Goal: Information Seeking & Learning: Find specific fact

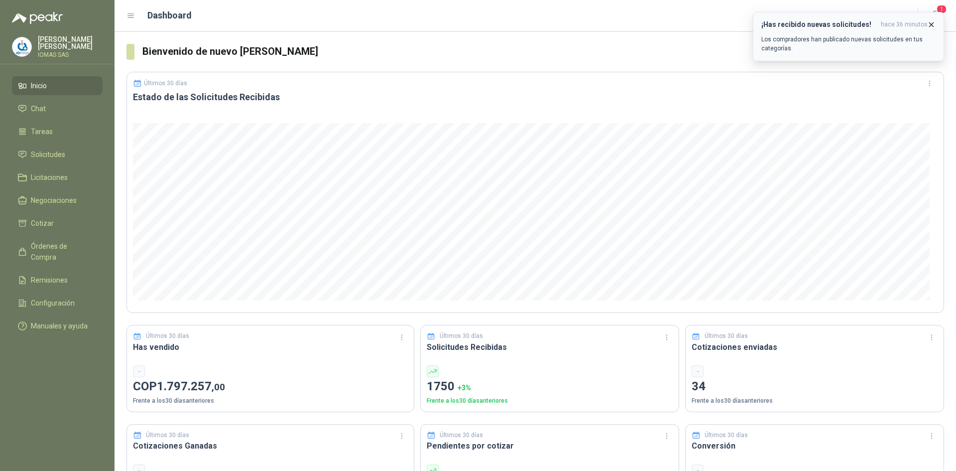
click at [932, 20] on icon "button" at bounding box center [932, 24] width 8 height 8
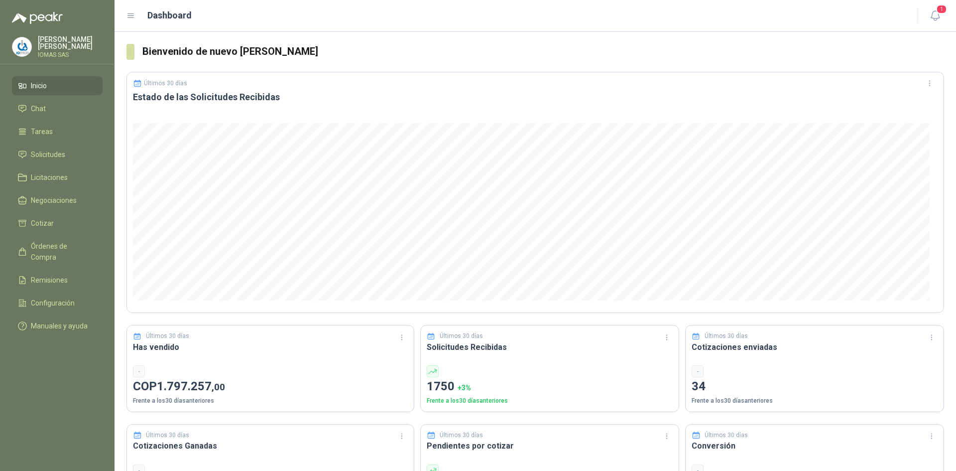
click at [931, 17] on icon "button" at bounding box center [936, 15] width 12 height 12
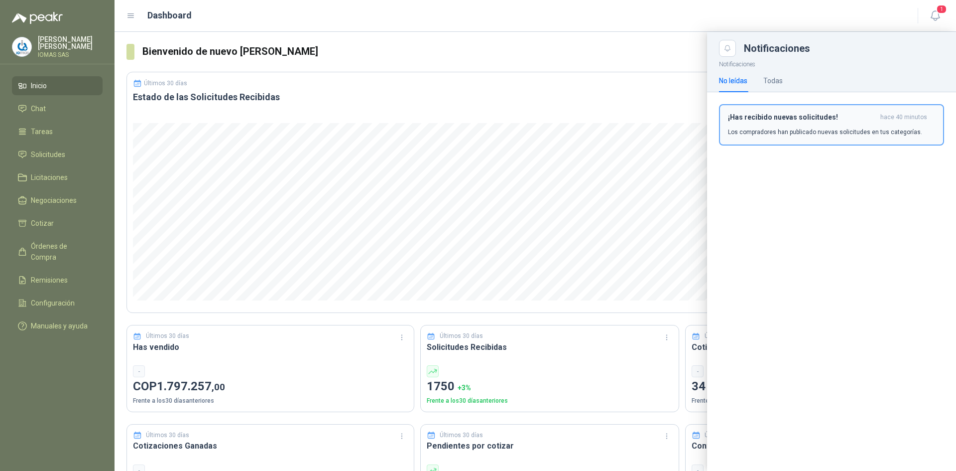
click at [791, 128] on p "Los compradores han publicado nuevas solicitudes en tus categorías." at bounding box center [825, 132] width 194 height 9
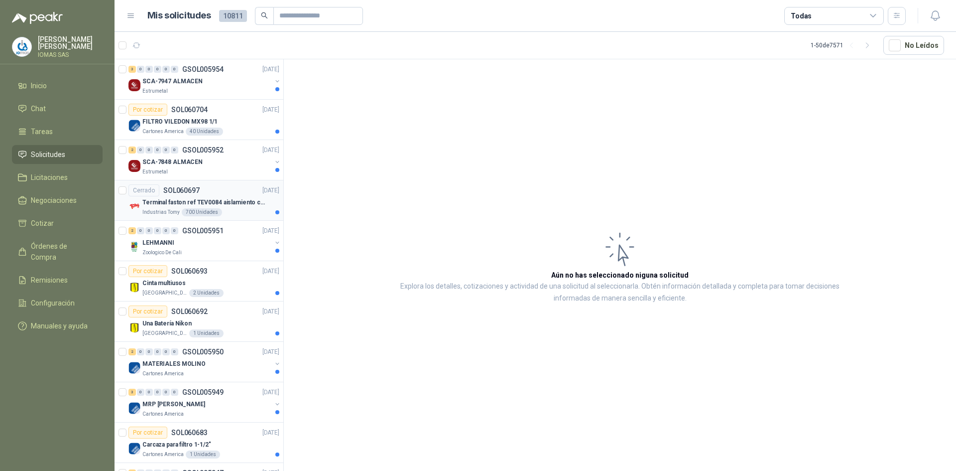
click at [237, 190] on div "Cerrado SOL060697 [DATE]" at bounding box center [204, 190] width 151 height 12
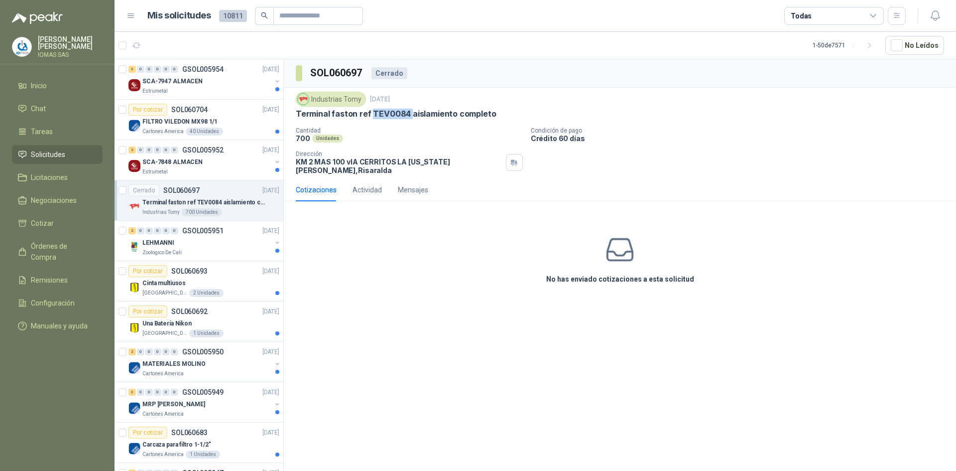
drag, startPoint x: 369, startPoint y: 114, endPoint x: 400, endPoint y: 113, distance: 30.9
click at [409, 114] on p "Terminal faston ref TEV0084 aislamiento completo" at bounding box center [396, 114] width 200 height 10
copy p "TEV0084"
click at [390, 111] on p "Terminal faston ref TEV0084 aislamiento completo" at bounding box center [396, 114] width 200 height 10
drag, startPoint x: 421, startPoint y: 109, endPoint x: 364, endPoint y: 109, distance: 57.3
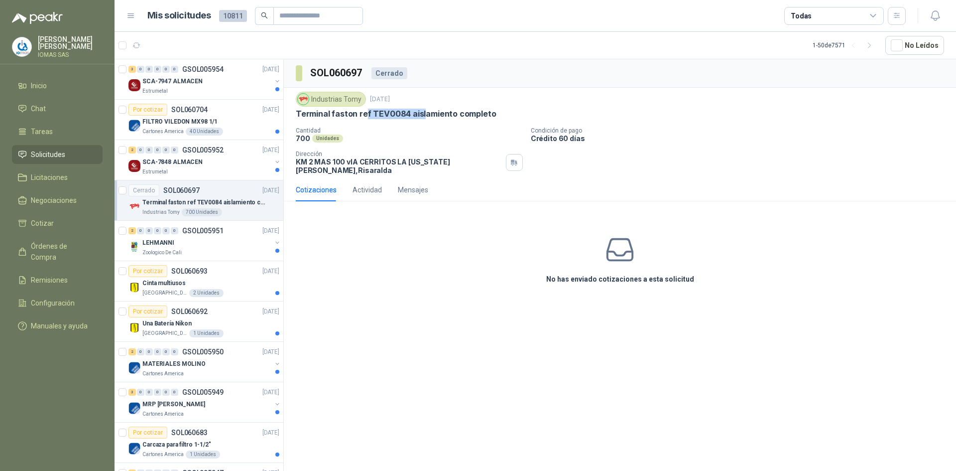
click at [364, 109] on p "Terminal faston ref TEV0084 aislamiento completo" at bounding box center [396, 114] width 200 height 10
drag, startPoint x: 436, startPoint y: 120, endPoint x: 422, endPoint y: 118, distance: 14.1
click at [430, 118] on div "Industrias Tomy [DATE] Terminal faston ref TEV0084 aislamiento completo Cantida…" at bounding box center [620, 133] width 649 height 83
drag, startPoint x: 371, startPoint y: 112, endPoint x: 396, endPoint y: 119, distance: 25.4
click at [396, 119] on p "Terminal faston ref TEV0084 aislamiento completo" at bounding box center [396, 114] width 200 height 10
